Goal: Task Accomplishment & Management: Manage account settings

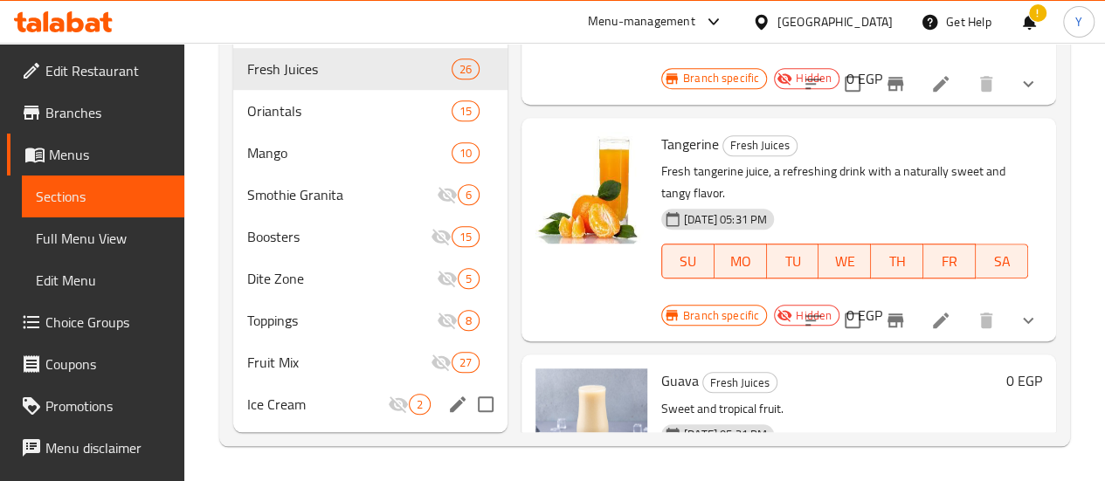
scroll to position [614, 0]
click at [296, 328] on span "Toppings" at bounding box center [317, 320] width 141 height 21
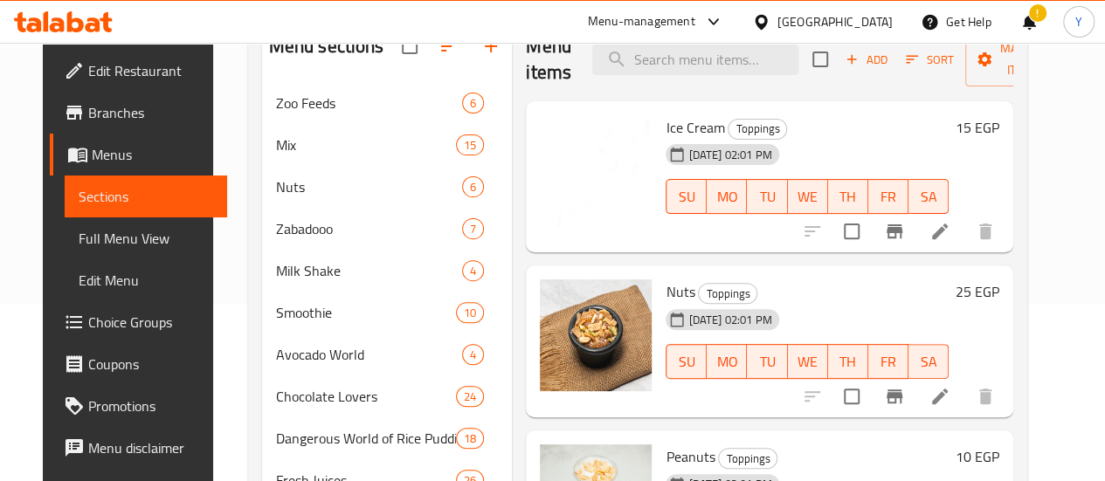
scroll to position [3, 0]
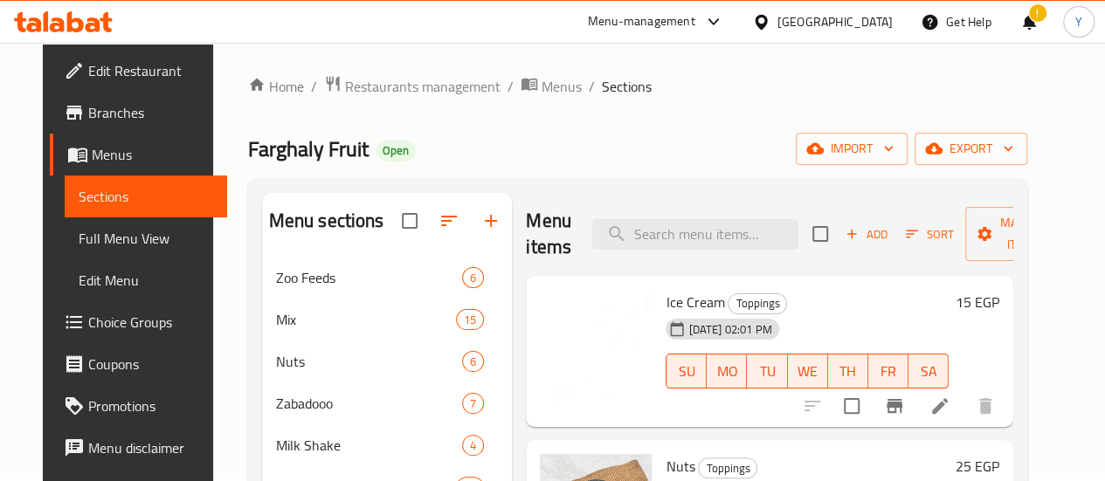
click at [950, 404] on icon at bounding box center [940, 406] width 21 height 21
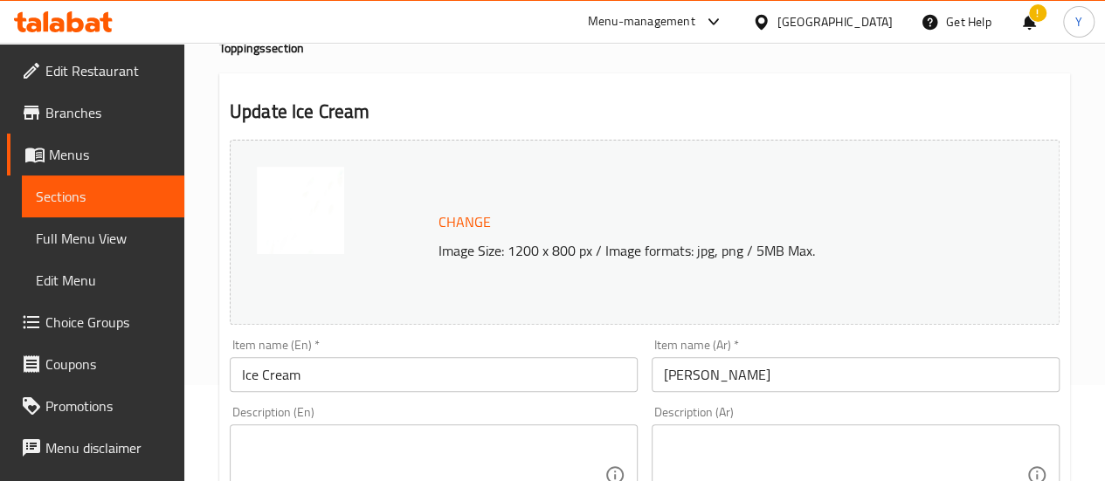
scroll to position [175, 0]
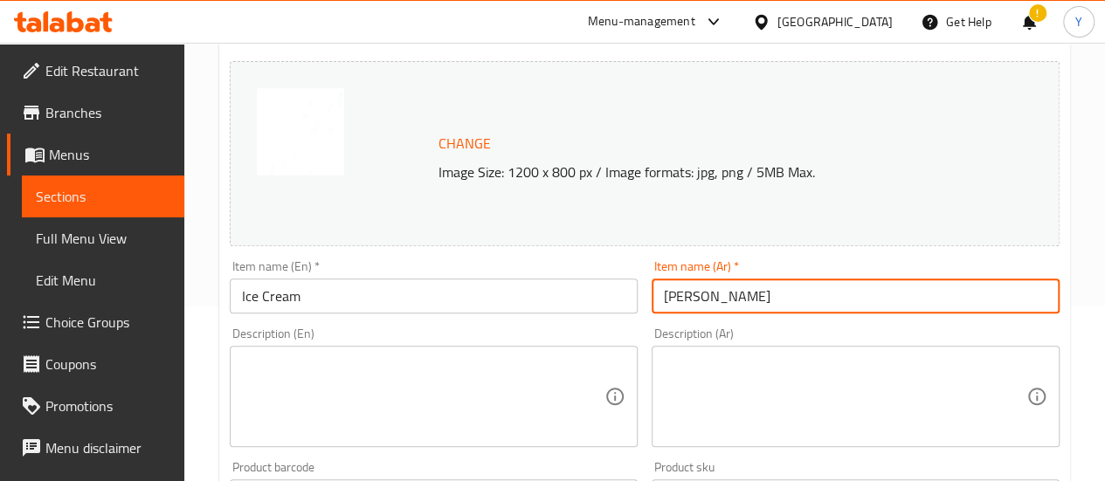
click at [701, 310] on input "[PERSON_NAME]" at bounding box center [856, 296] width 408 height 35
click at [738, 382] on textarea at bounding box center [845, 397] width 363 height 83
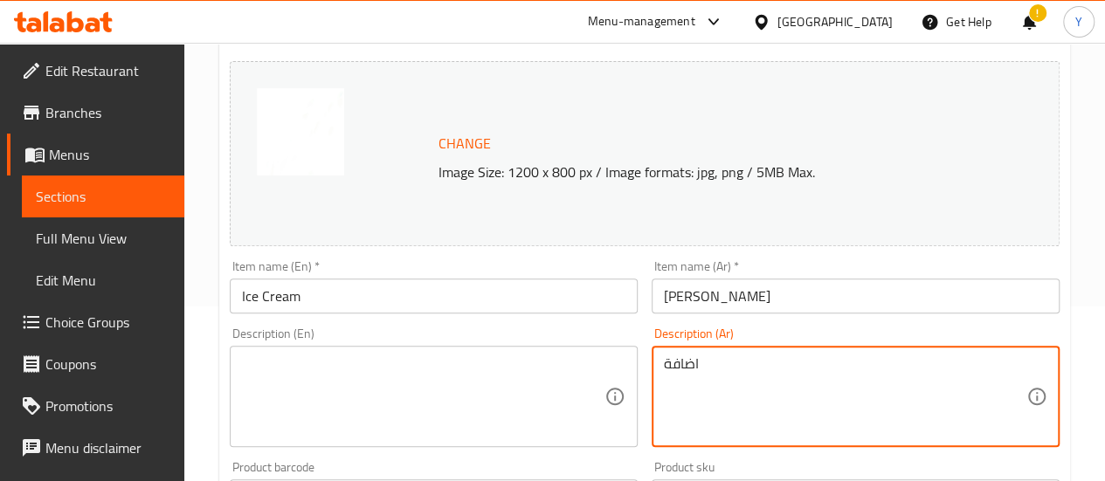
paste textarea "[PERSON_NAME]"
type textarea "اضافة أيس كريم"
click at [402, 381] on textarea at bounding box center [423, 397] width 363 height 83
click at [709, 368] on textarea "اضافة أيس كريم" at bounding box center [845, 397] width 363 height 83
